Goal: Information Seeking & Learning: Learn about a topic

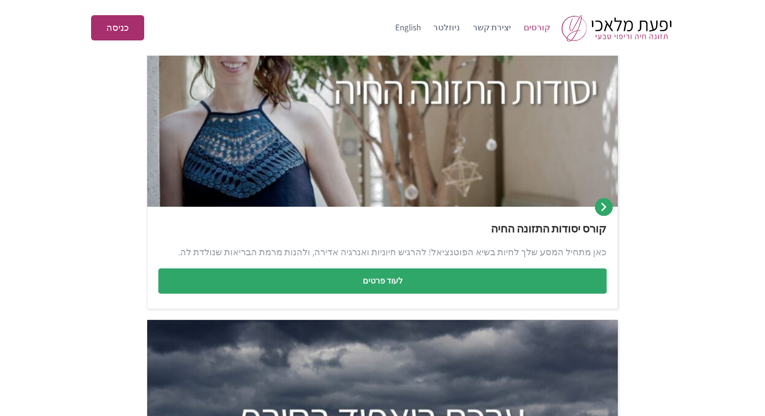
scroll to position [198, 0]
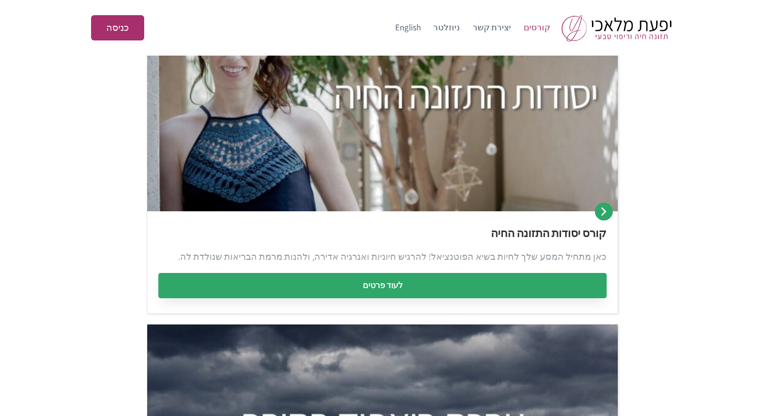
click at [558, 288] on link "לעוד פרטים" at bounding box center [382, 285] width 448 height 25
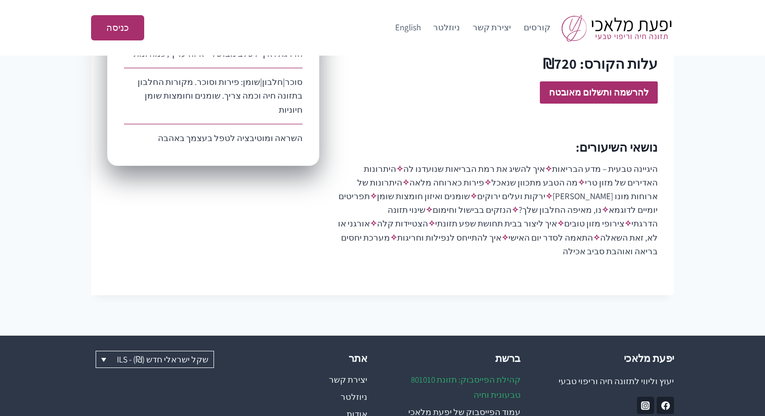
scroll to position [766, 0]
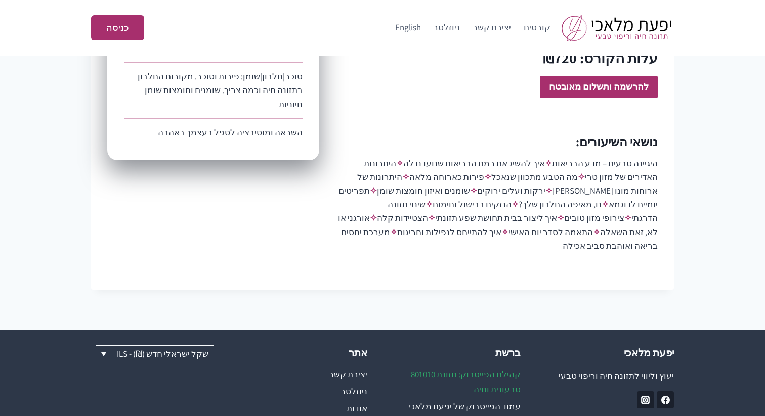
click at [472, 366] on link "קהילת הפייסבוק: תזונת 801010 טבעונית וחיה" at bounding box center [459, 382] width 123 height 33
click at [352, 400] on link "אודות" at bounding box center [305, 408] width 123 height 17
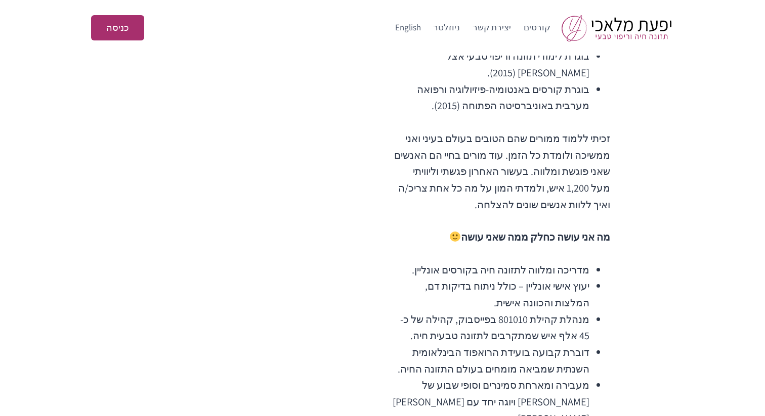
scroll to position [821, 0]
click at [515, 311] on li "מנהלת קהילת 801010 בפייסבוק, קהילה של כ- 45 אלף איש שמתקרבים לתזונה טבעית חיה." at bounding box center [491, 327] width 197 height 33
